Goal: Navigation & Orientation: Find specific page/section

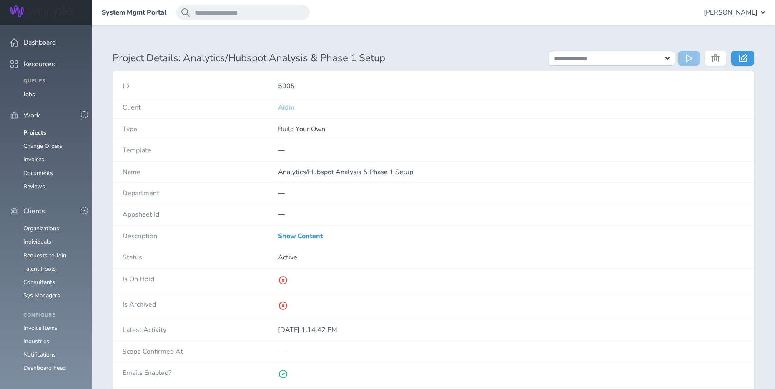
click at [284, 108] on link "Aidin" at bounding box center [286, 107] width 17 height 9
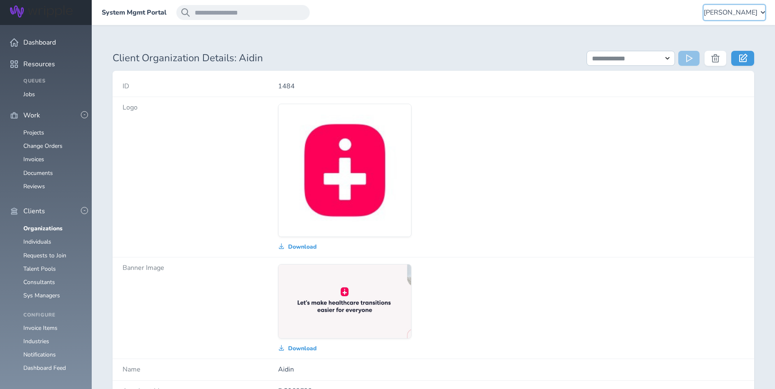
click at [732, 9] on span "Angie Vaughn" at bounding box center [731, 13] width 54 height 8
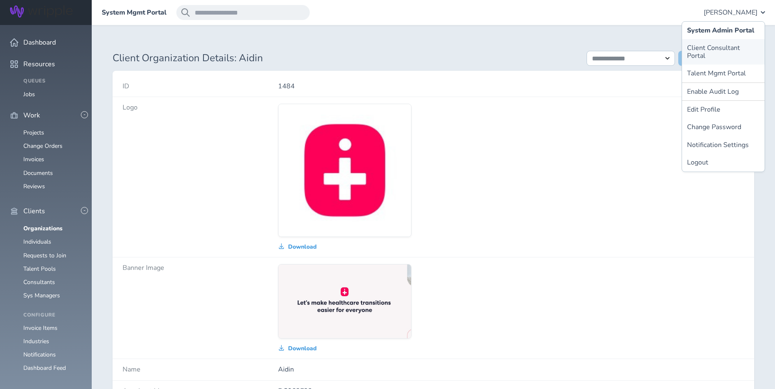
click at [707, 44] on link "Client Consultant Portal" at bounding box center [723, 51] width 83 height 25
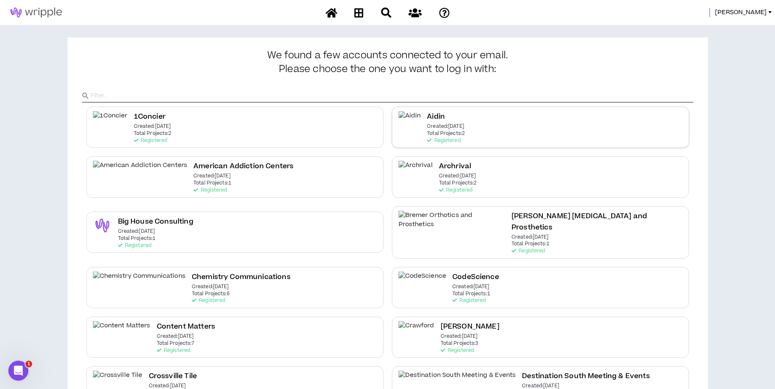
click at [452, 121] on div "Aidin Created: Mar 21 2023 Total Projects: 2 Registered" at bounding box center [446, 127] width 38 height 32
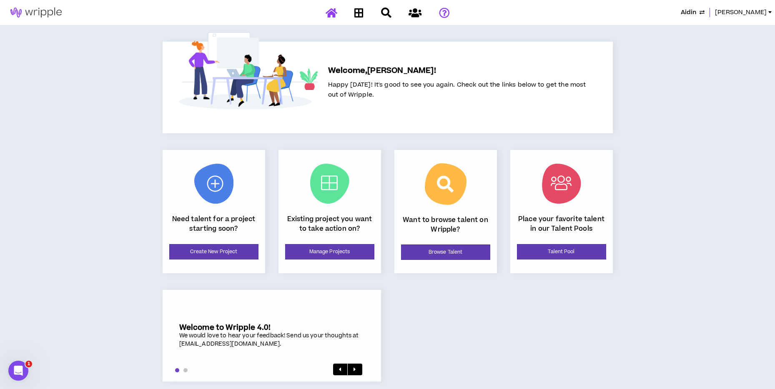
click at [444, 13] on icon at bounding box center [444, 13] width 10 height 10
